Goal: Task Accomplishment & Management: Manage account settings

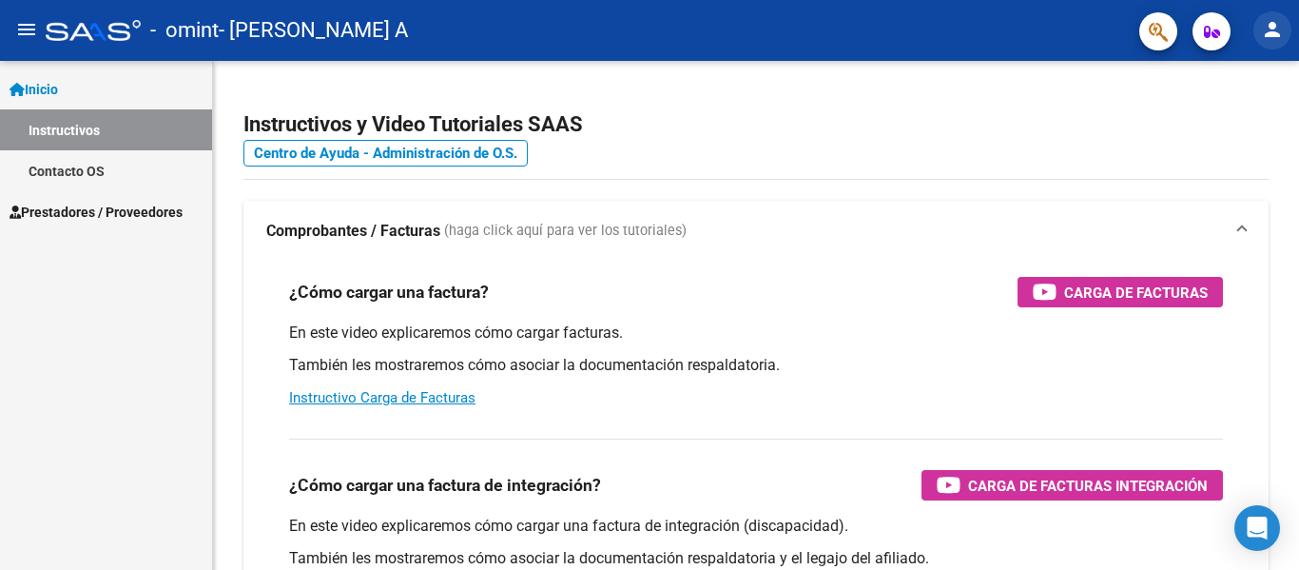
click at [1279, 30] on mat-icon "person" at bounding box center [1272, 29] width 23 height 23
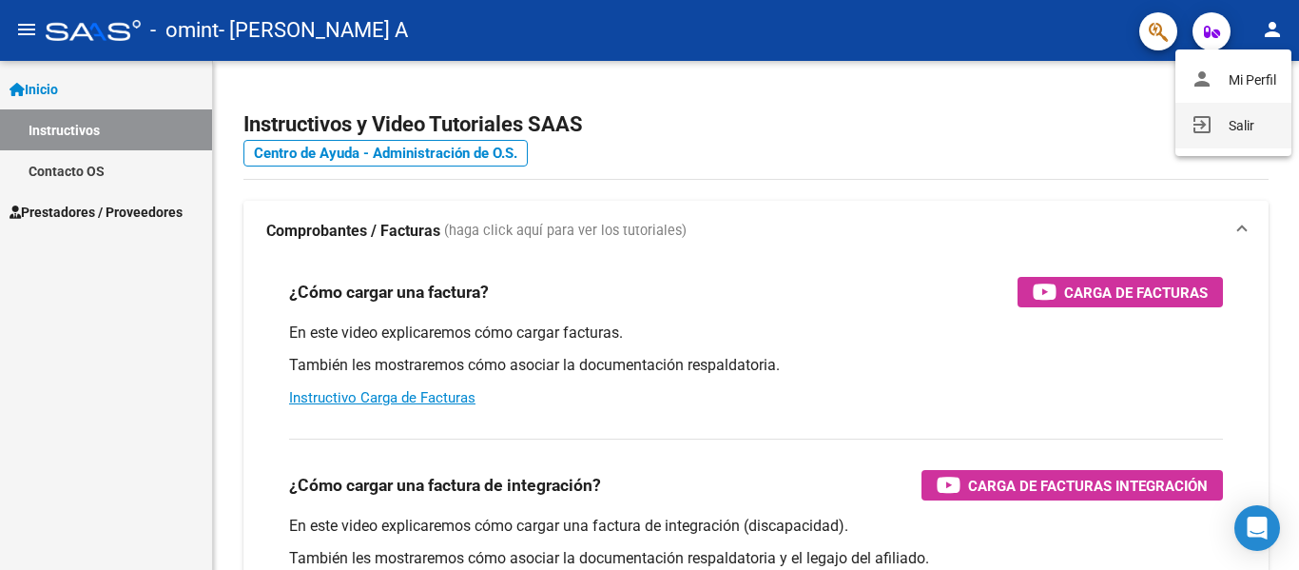
click at [1226, 133] on button "exit_to_app Salir" at bounding box center [1234, 126] width 116 height 46
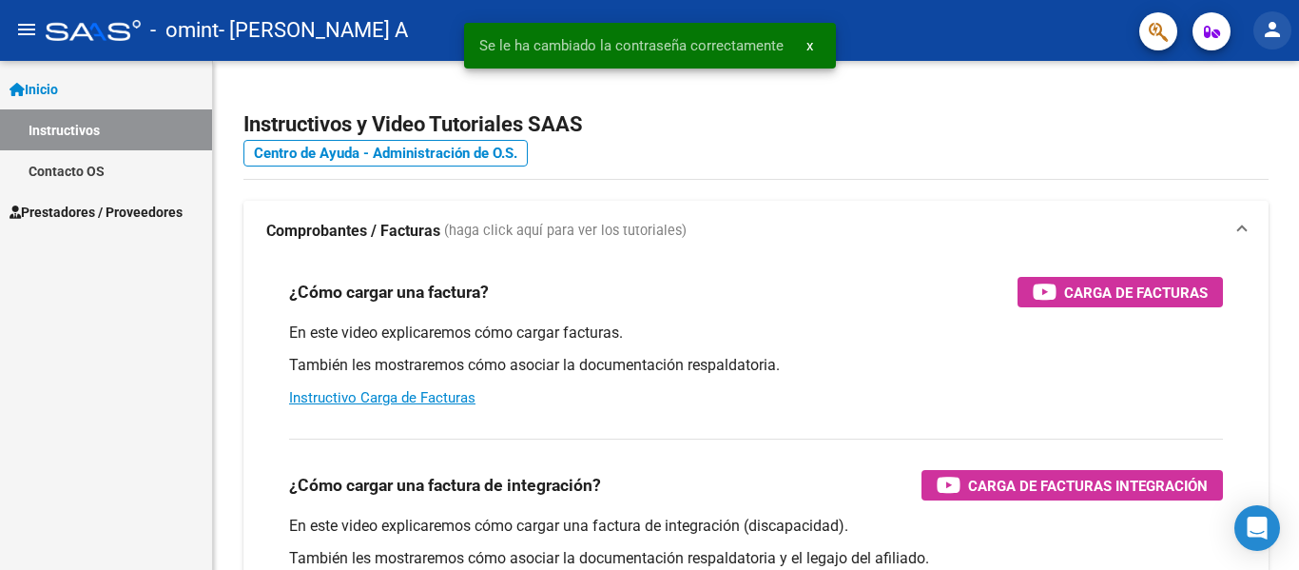
click at [1267, 22] on mat-icon "person" at bounding box center [1272, 29] width 23 height 23
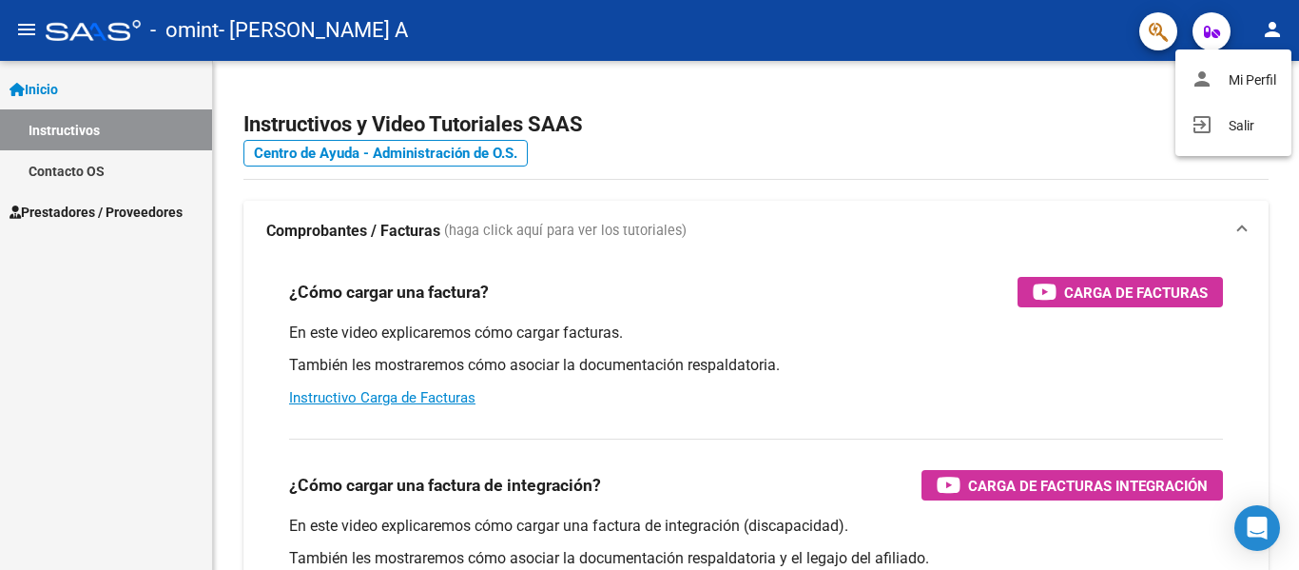
click at [1037, 110] on div at bounding box center [649, 285] width 1299 height 570
click at [1275, 43] on button "person" at bounding box center [1273, 30] width 38 height 38
click at [1238, 76] on button "person Mi Perfil" at bounding box center [1234, 80] width 116 height 46
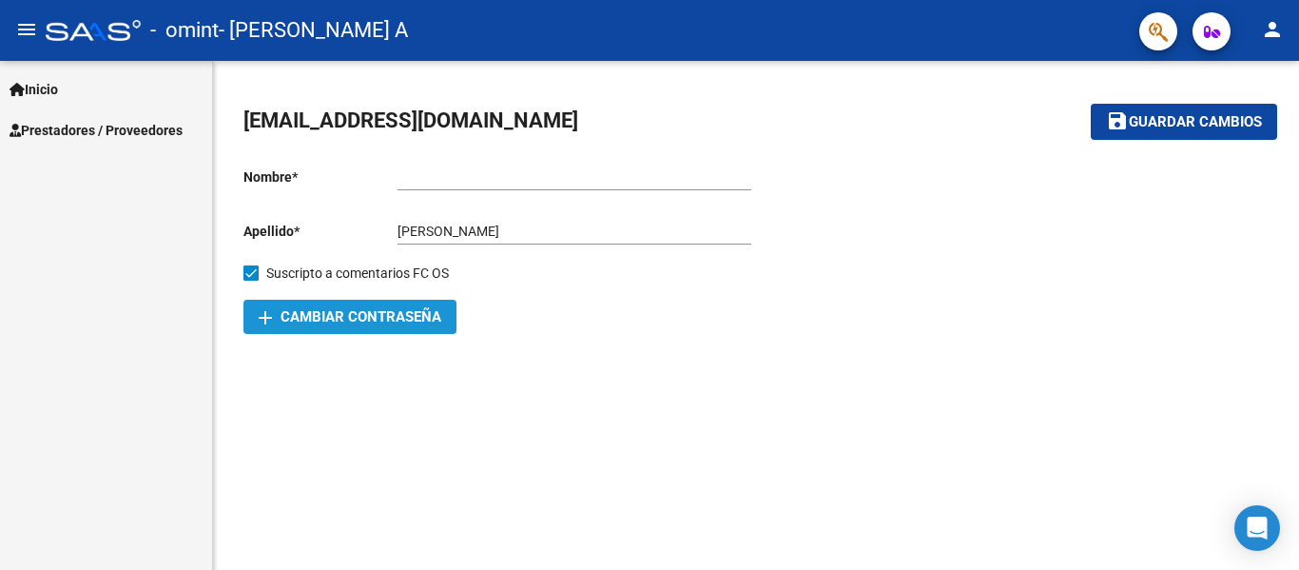
click at [363, 324] on span "add Cambiar Contraseña" at bounding box center [350, 316] width 183 height 17
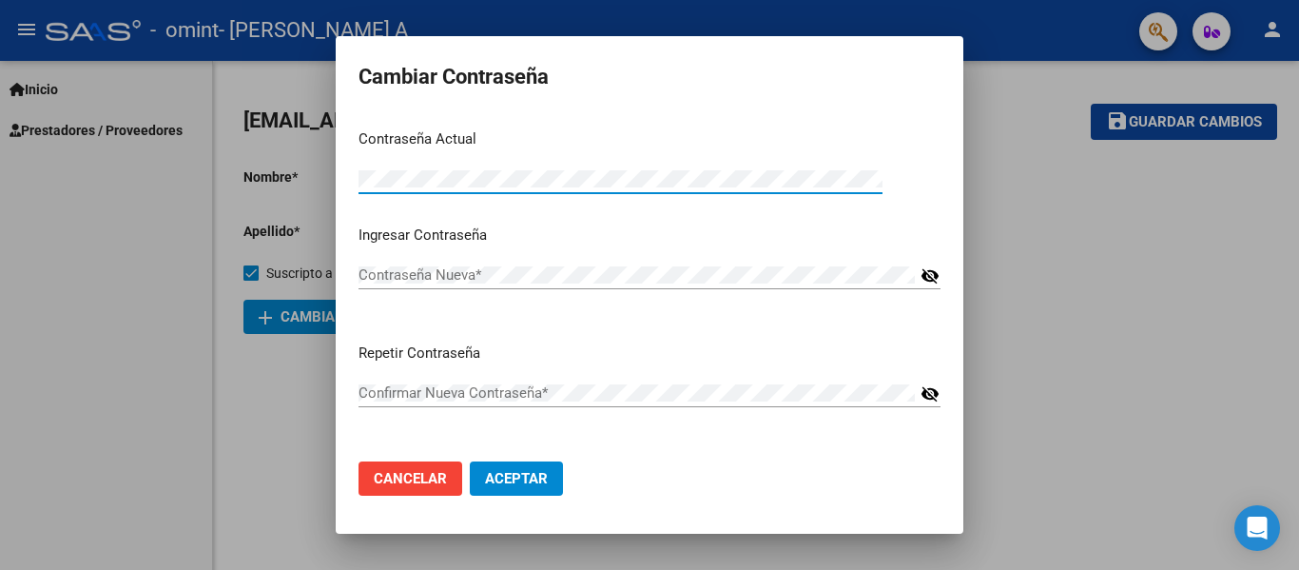
click at [422, 284] on div "Contraseña Nueva *" at bounding box center [637, 275] width 556 height 29
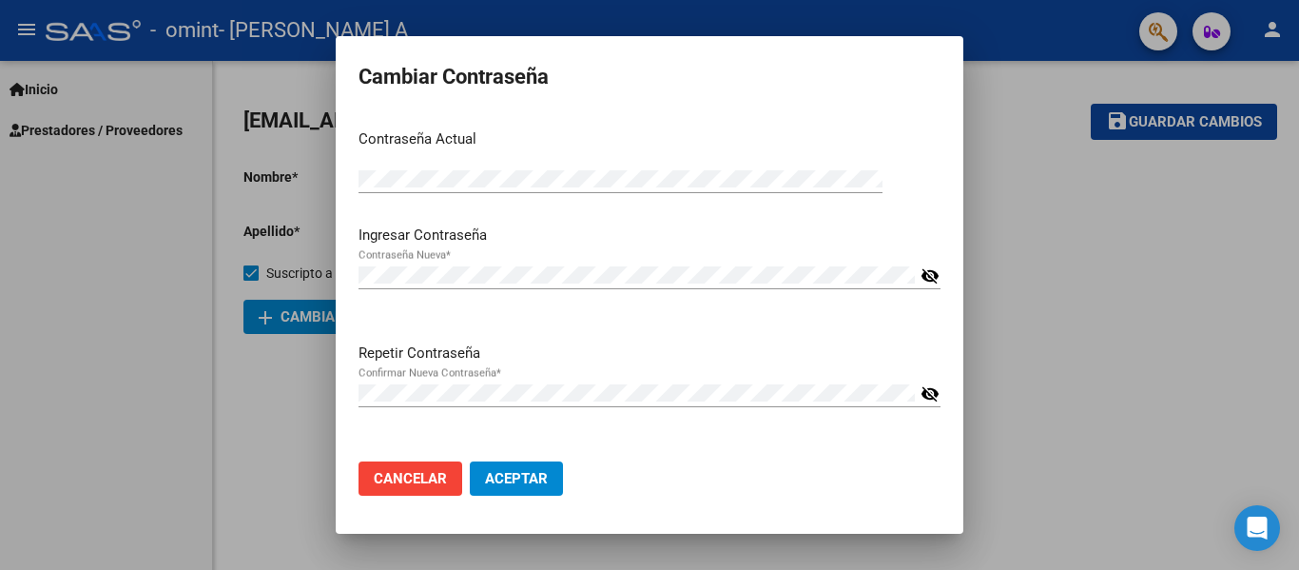
click at [928, 399] on mat-icon "visibility_off" at bounding box center [930, 393] width 19 height 23
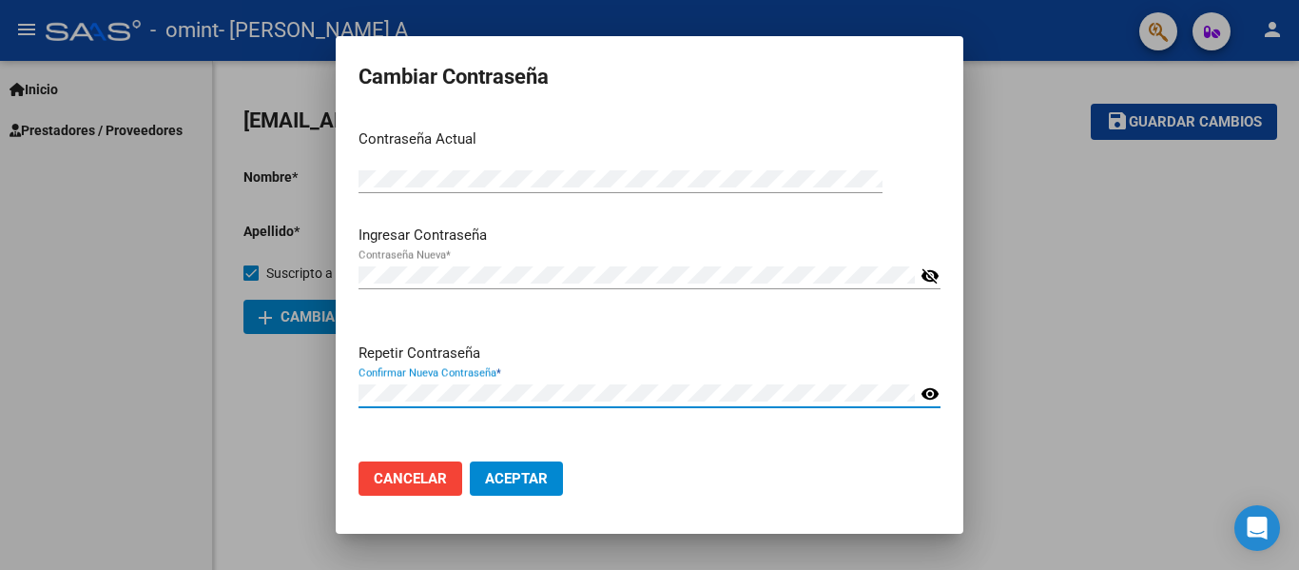
click at [935, 278] on mat-icon "visibility_off" at bounding box center [930, 275] width 19 height 23
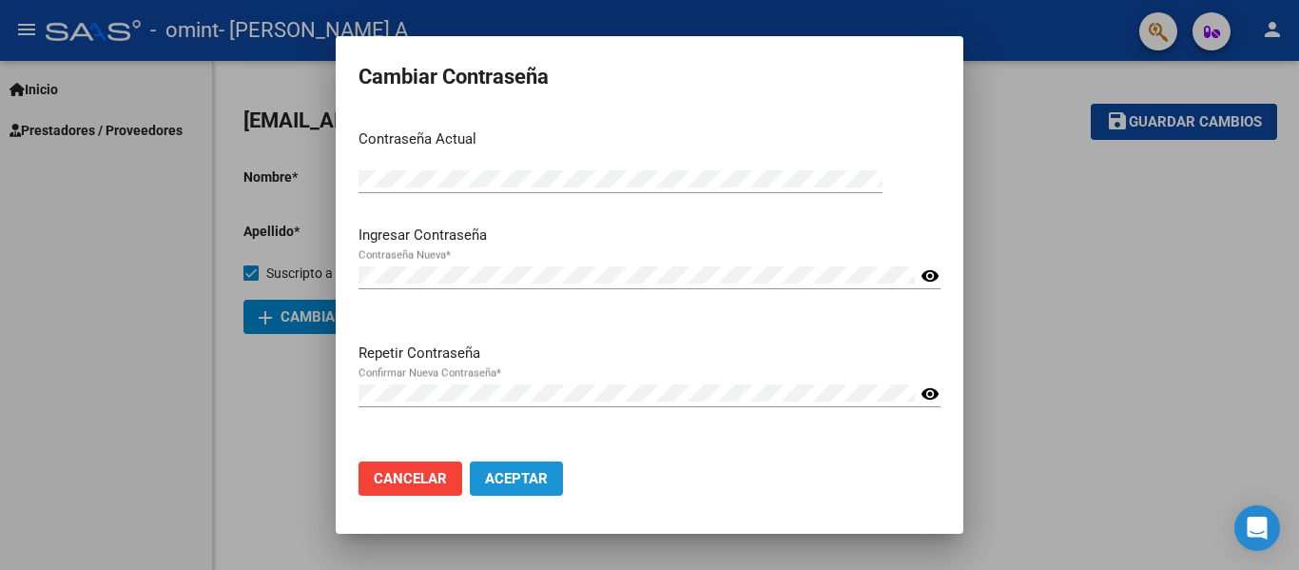
click at [535, 480] on span "Aceptar" at bounding box center [516, 478] width 63 height 17
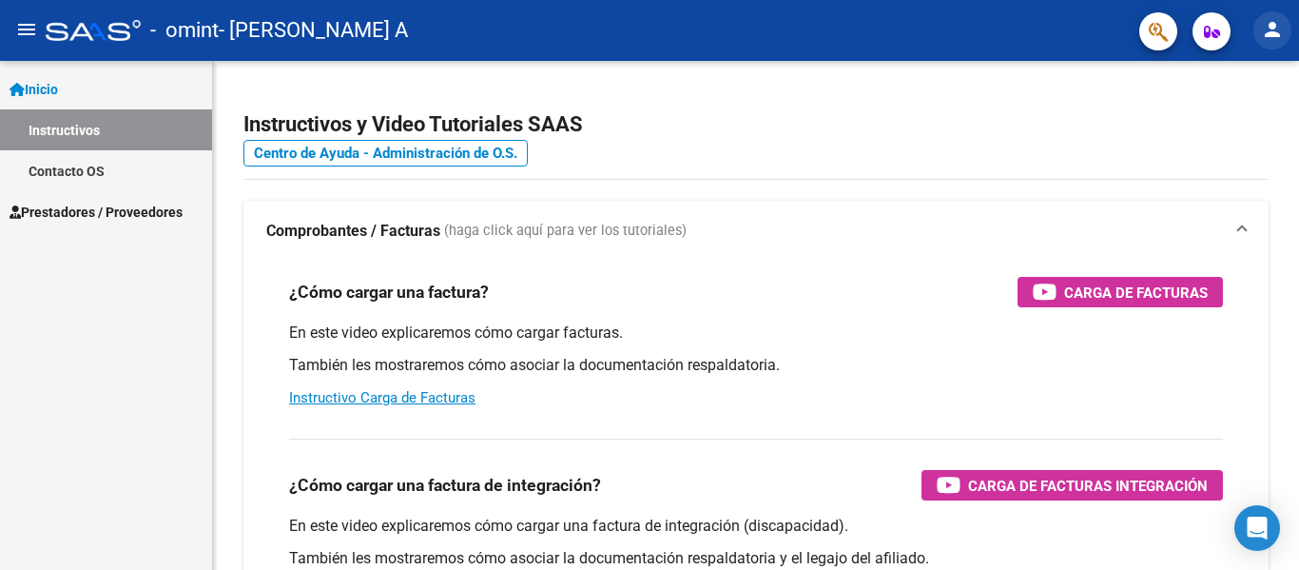
click at [1275, 26] on mat-icon "person" at bounding box center [1272, 29] width 23 height 23
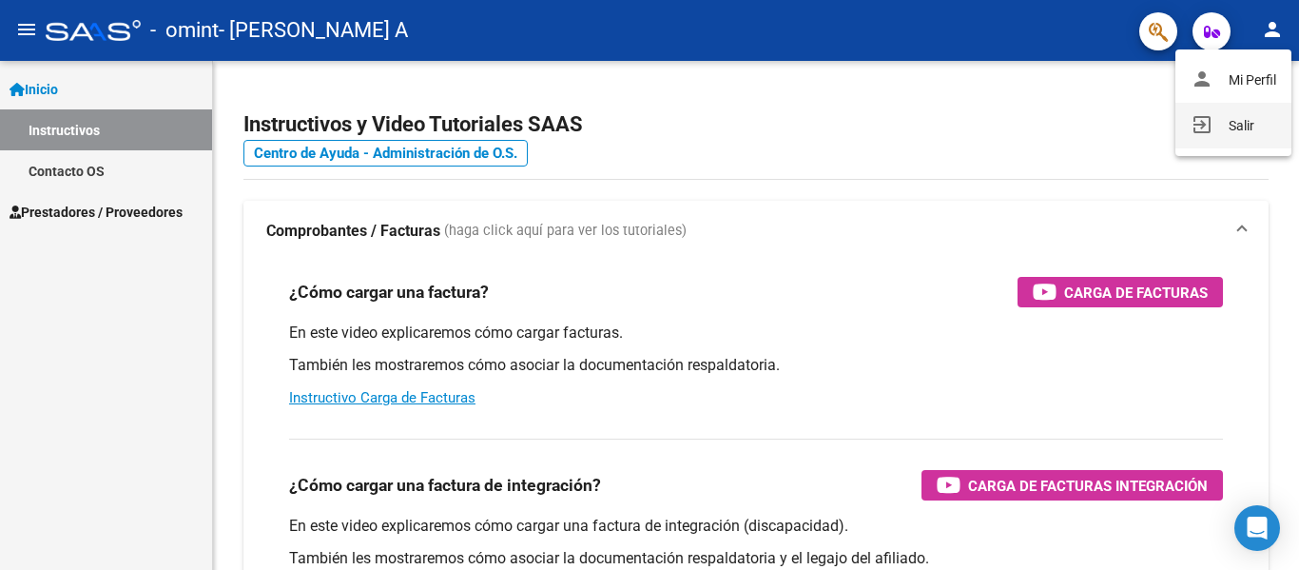
click at [1249, 126] on button "exit_to_app Salir" at bounding box center [1234, 126] width 116 height 46
